Goal: Task Accomplishment & Management: Use online tool/utility

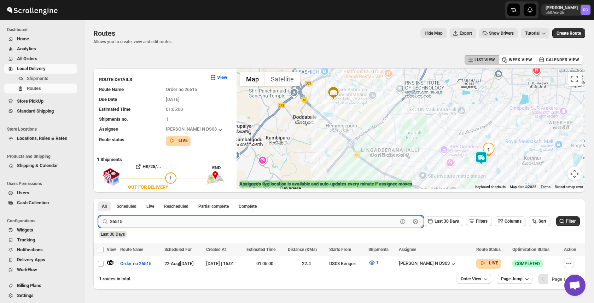
click at [153, 225] on input "26515" at bounding box center [254, 221] width 288 height 11
paste input "616"
type input "26616"
click at [99, 198] on button "Submit" at bounding box center [109, 201] width 20 height 7
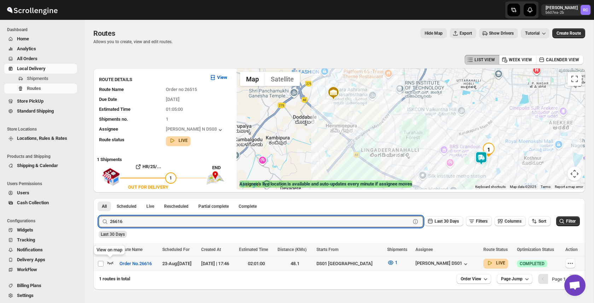
click at [111, 263] on icon "button" at bounding box center [110, 262] width 7 height 7
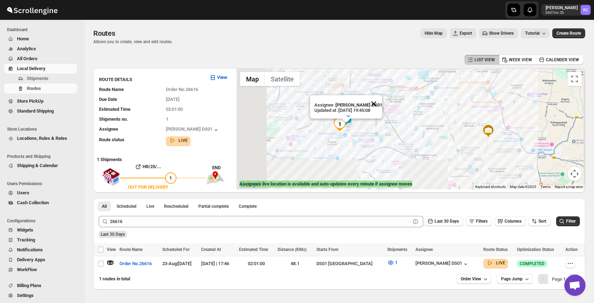
click at [377, 104] on button "Close" at bounding box center [373, 103] width 17 height 17
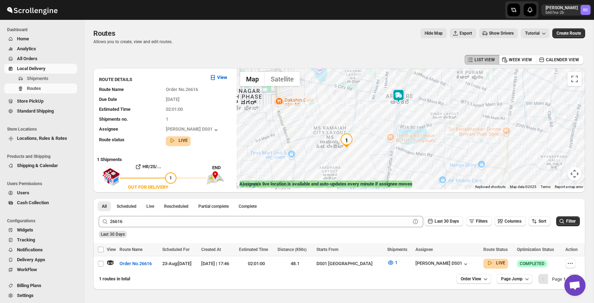
drag, startPoint x: 312, startPoint y: 151, endPoint x: 398, endPoint y: 92, distance: 104.1
click at [398, 92] on img at bounding box center [398, 96] width 14 height 14
click at [398, 98] on img at bounding box center [398, 96] width 14 height 14
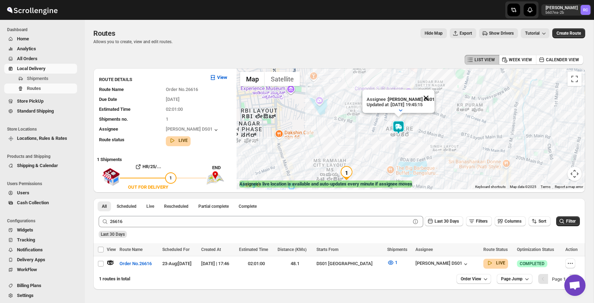
click at [426, 96] on button "Close" at bounding box center [426, 97] width 17 height 17
